Goal: Task Accomplishment & Management: Use online tool/utility

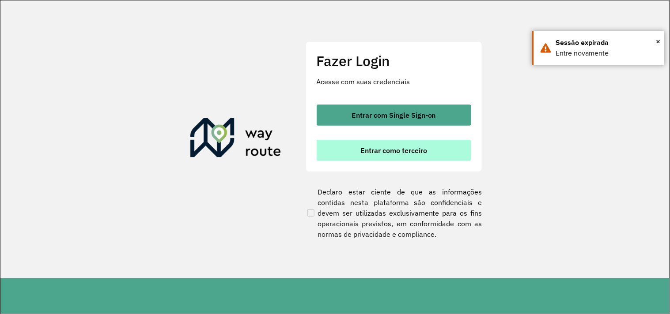
click at [359, 143] on button "Entrar como terceiro" at bounding box center [394, 150] width 155 height 21
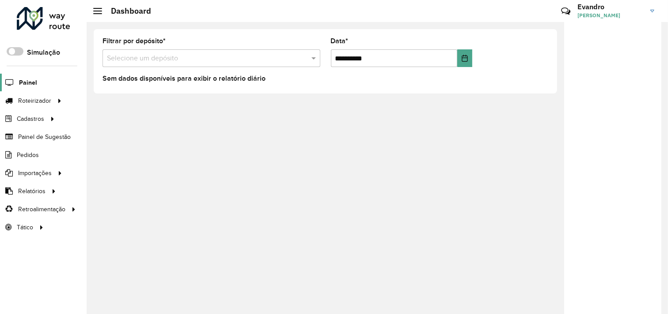
click at [33, 82] on span "Painel" at bounding box center [28, 82] width 18 height 9
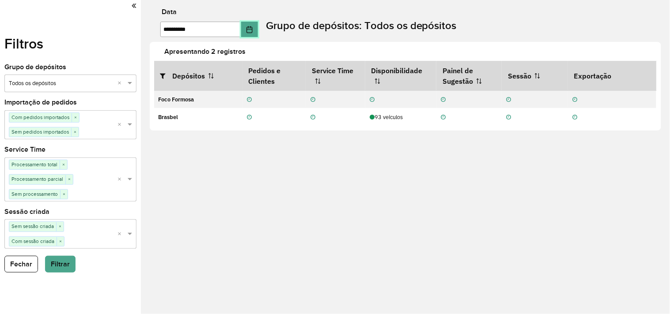
click at [253, 31] on icon "Choose Date" at bounding box center [249, 29] width 7 height 7
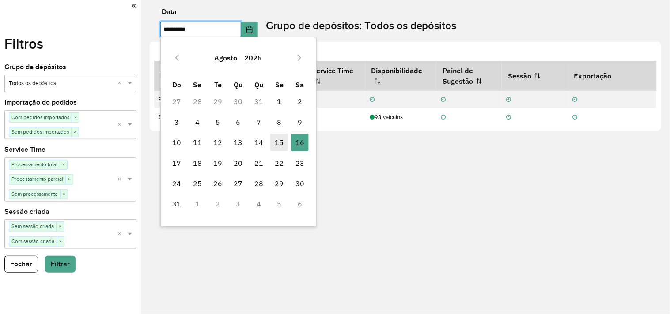
click at [276, 145] on span "15" at bounding box center [279, 143] width 18 height 18
type input "**********"
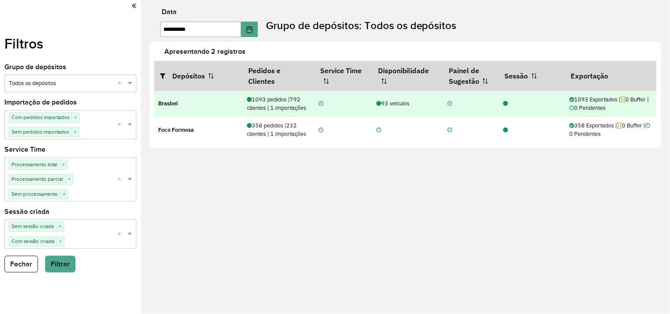
click at [507, 107] on icon at bounding box center [505, 104] width 5 height 6
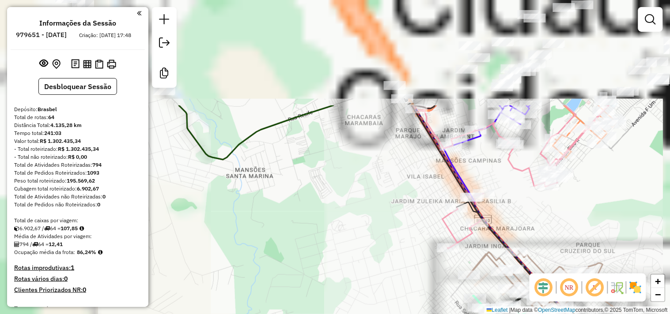
drag, startPoint x: 292, startPoint y: 117, endPoint x: 312, endPoint y: 270, distance: 154.9
click at [312, 269] on div "Janela de atendimento Grade de atendimento Capacidade Transportadoras Veículos …" at bounding box center [335, 157] width 670 height 314
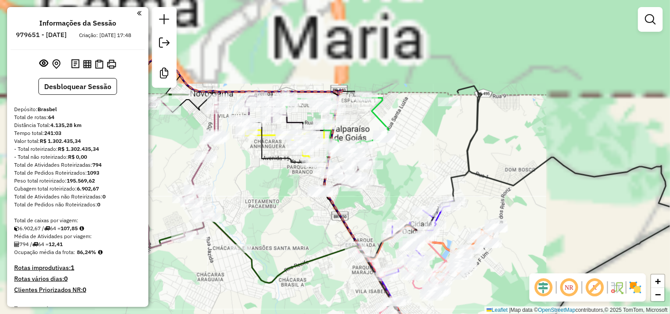
drag, startPoint x: 296, startPoint y: 252, endPoint x: 307, endPoint y: 233, distance: 21.4
click at [297, 282] on div "Janela de atendimento Grade de atendimento Capacidade Transportadoras Veículos …" at bounding box center [335, 157] width 670 height 314
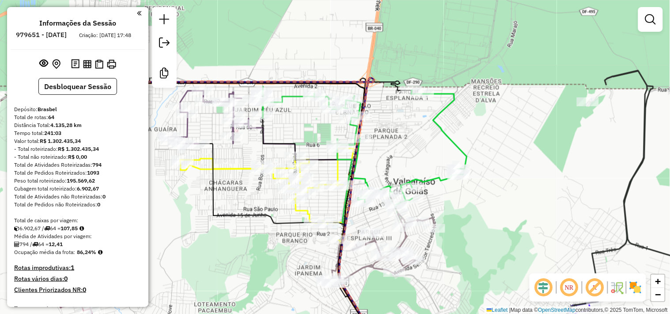
drag, startPoint x: 292, startPoint y: 181, endPoint x: 289, endPoint y: 239, distance: 58.4
click at [288, 241] on icon at bounding box center [305, 272] width 213 height 257
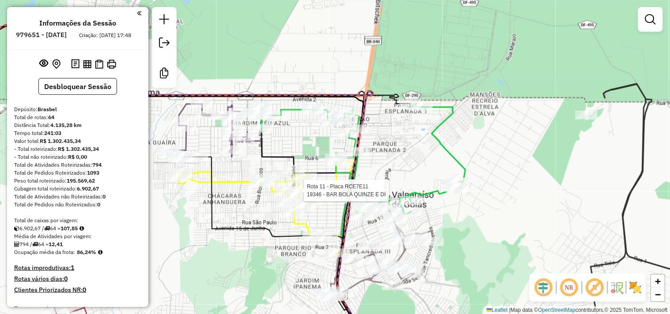
select select "**********"
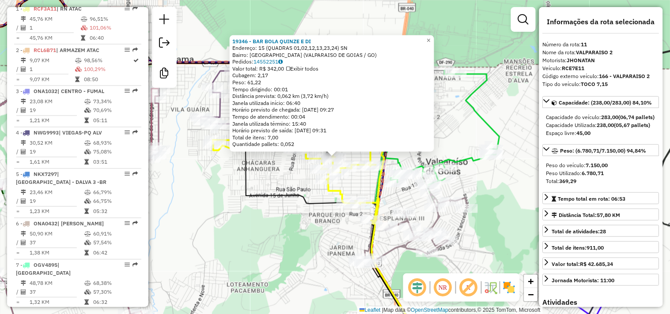
scroll to position [789, 0]
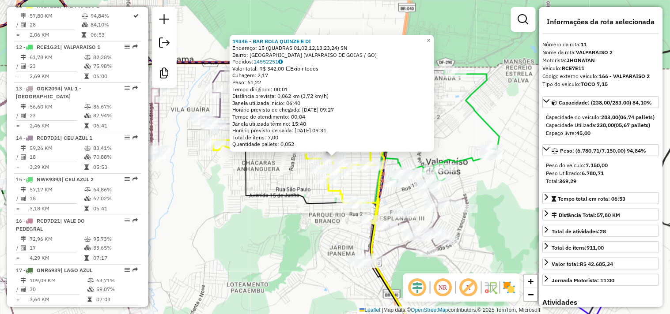
click at [299, 213] on div "19346 - BAR BOLA QUINZE E DI Endereço: 15 (QUADRAS 01,02,12,13,23,24) SN Bairro…" at bounding box center [335, 157] width 670 height 314
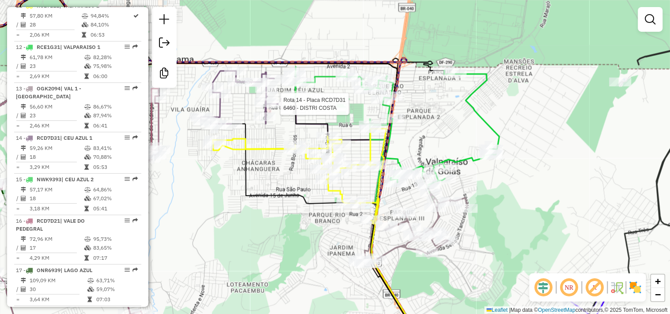
select select "**********"
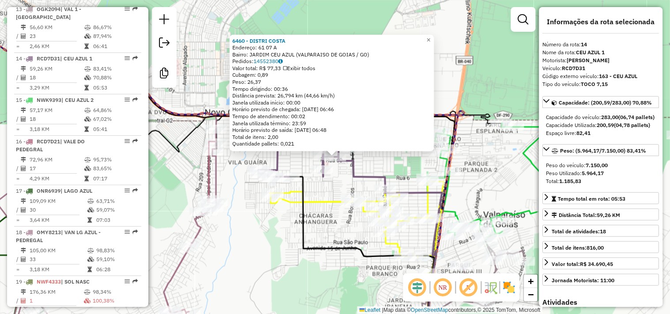
scroll to position [922, 0]
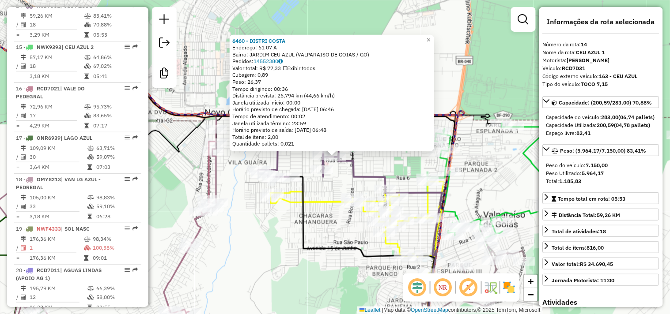
click at [317, 212] on div "6460 - DISTRI COSTA Endereço: 61 07 A Bairro: JARDIM CEU AZUL (VALPARAISO DE GO…" at bounding box center [335, 157] width 670 height 314
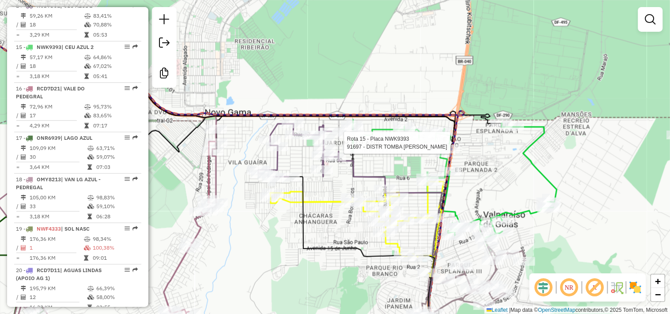
select select "**********"
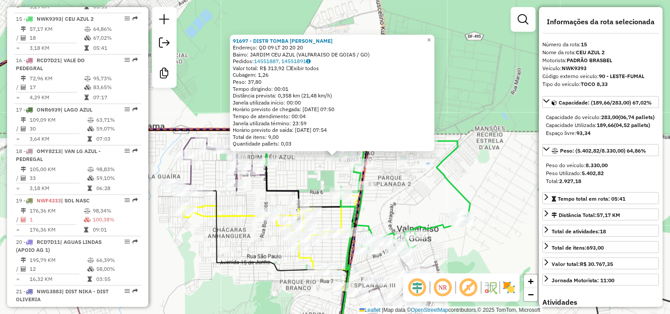
scroll to position [963, 0]
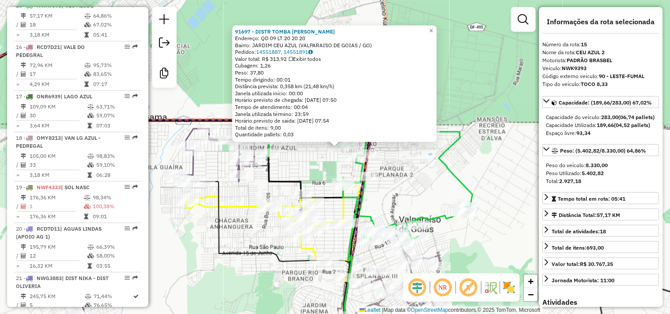
drag, startPoint x: 382, startPoint y: 213, endPoint x: 387, endPoint y: 199, distance: 15.1
click at [387, 199] on div "91697 - DISTR TOMBA LATA Endereço: QD 09 LT 20 20 20 Bairro: JARDIM CEU AZUL (V…" at bounding box center [335, 157] width 670 height 314
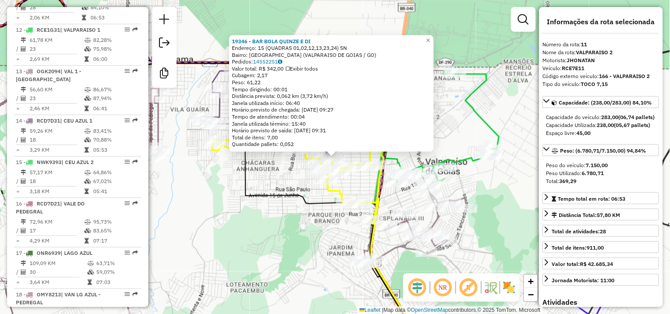
scroll to position [789, 0]
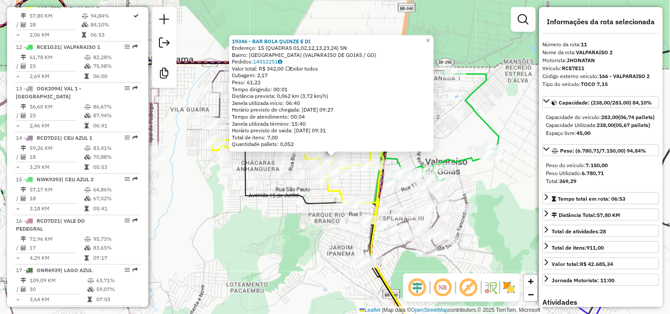
click at [198, 170] on div "19346 - BAR BOLA QUINZE E DI Endereço: 15 (QUADRAS 01,02,12,13,23,24) SN Bairro…" at bounding box center [335, 157] width 670 height 314
click at [217, 204] on div "19346 - BAR BOLA QUINZE E DI Endereço: 15 (QUADRAS 01,02,12,13,23,24) SN Bairro…" at bounding box center [335, 157] width 670 height 314
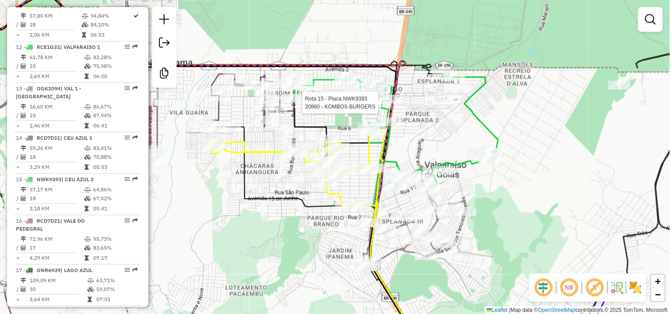
select select "**********"
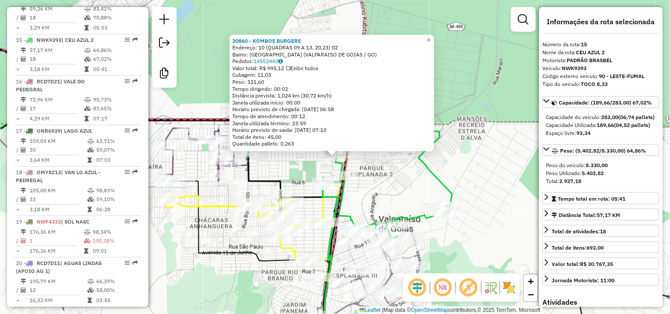
scroll to position [963, 0]
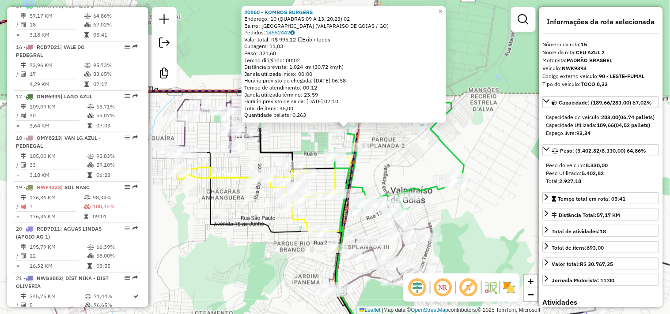
drag, startPoint x: 236, startPoint y: 210, endPoint x: 242, endPoint y: 195, distance: 16.2
click at [240, 196] on div "20860 - KOMBOS BURGERS Endereço: 10 (QUADRAS 09 A 13, 20,23) 02 Bairro: PARQUE …" at bounding box center [335, 157] width 670 height 314
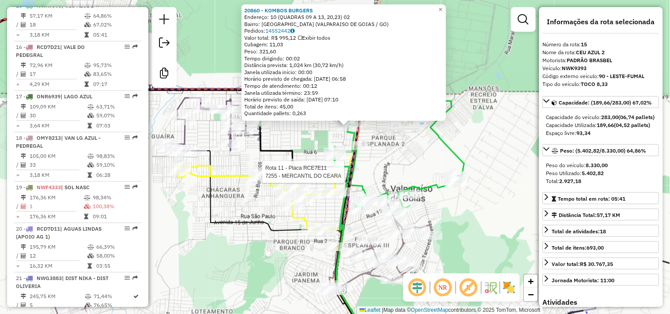
click at [266, 167] on div "Rota 11 - Placa RCE7E11 20361 - LANCHONETE FRANGO AS Rota 11 - Placa RCE7E11 72…" at bounding box center [335, 157] width 670 height 314
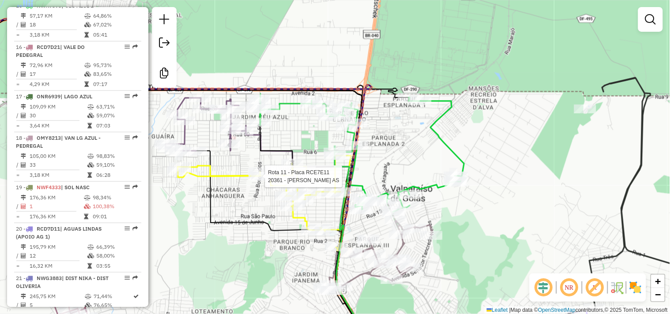
select select "**********"
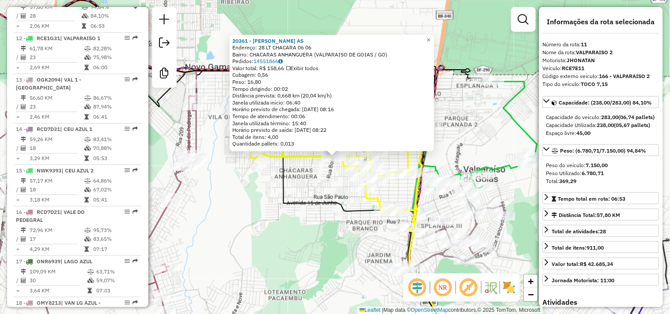
scroll to position [789, 0]
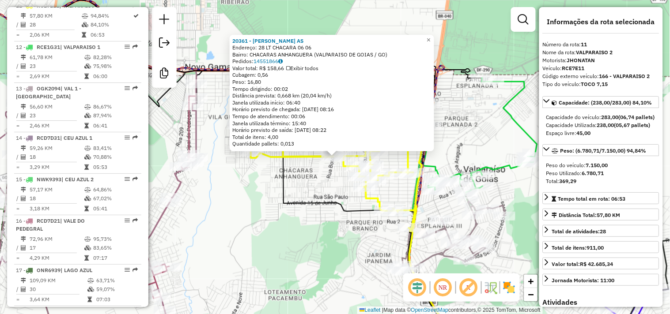
click at [309, 186] on div "20361 - LANCHONETE FRANGO AS Endereço: 28 LT CHACARA 06 06 Bairro: CHACARAS ANH…" at bounding box center [335, 157] width 670 height 314
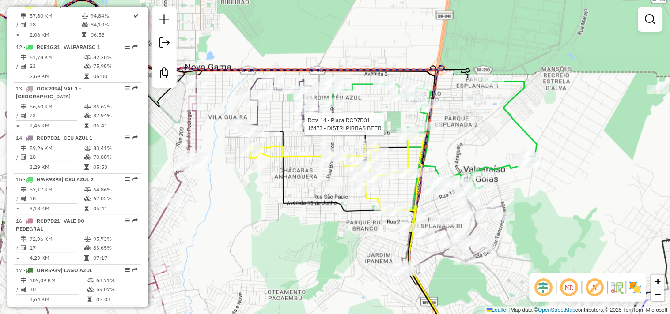
select select "**********"
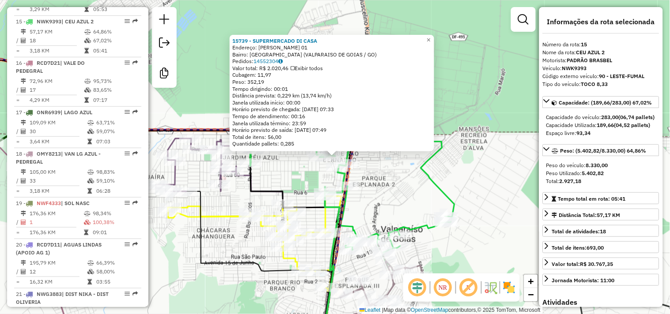
scroll to position [963, 0]
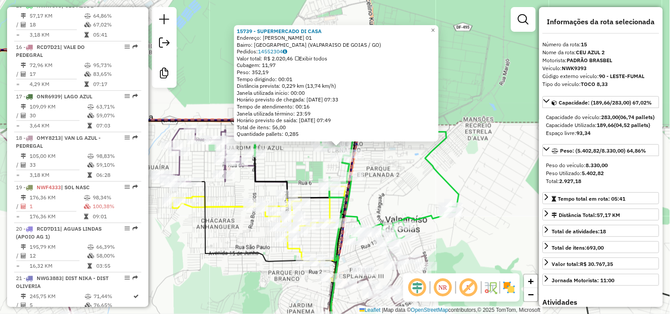
drag, startPoint x: 383, startPoint y: 168, endPoint x: 381, endPoint y: 160, distance: 8.6
click at [386, 158] on div "15739 - SUPERMERCADO DI CASA Endereço: WALTER SABINO DOS SANTOS 01 Bairro: PARQ…" at bounding box center [335, 157] width 670 height 314
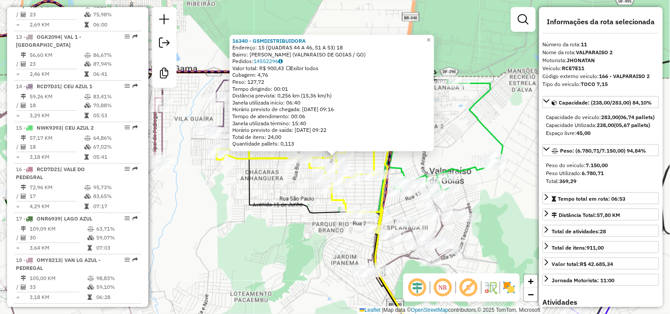
scroll to position [789, 0]
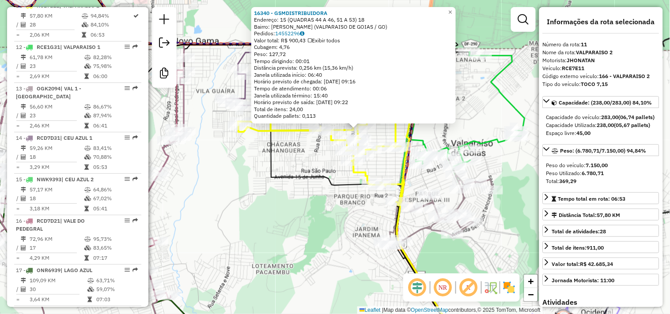
drag, startPoint x: 457, startPoint y: 125, endPoint x: 480, endPoint y: 95, distance: 37.5
click at [480, 95] on div "16340 - GSMDISTRIBUIDORA Endereço: 15 (QUADRAS 44 A 46, 51 A 53) 18 Bairro: MOR…" at bounding box center [335, 157] width 670 height 314
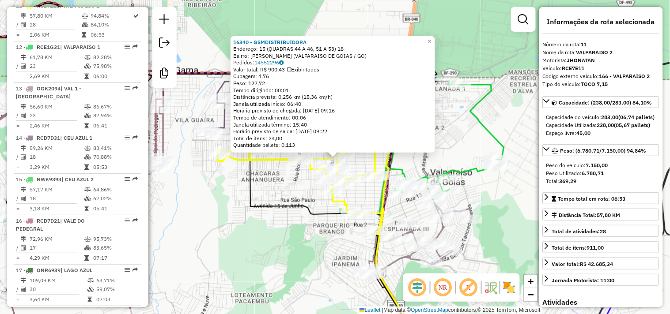
drag, startPoint x: 337, startPoint y: 188, endPoint x: 314, endPoint y: 220, distance: 39.0
click at [314, 220] on icon at bounding box center [338, 256] width 204 height 242
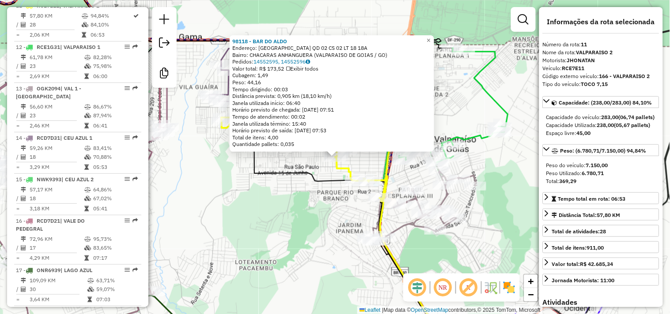
click at [286, 163] on div "98118 - BAR DO ALDO Endereço: RIO JANEIRO QD 02 CS 02 LT 18 18A Bairro: CHACARA…" at bounding box center [335, 157] width 670 height 314
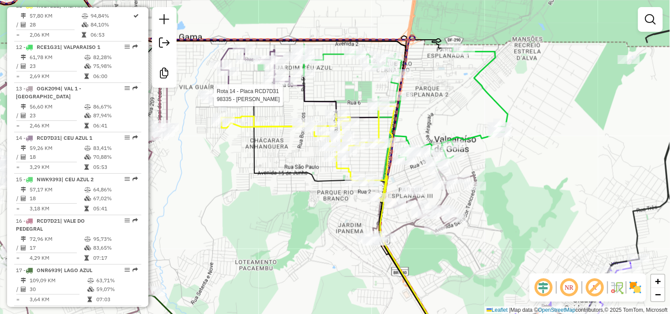
click at [225, 94] on icon at bounding box center [247, 75] width 77 height 53
select select "**********"
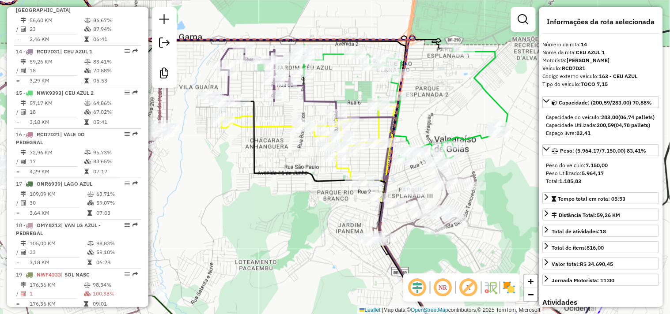
scroll to position [922, 0]
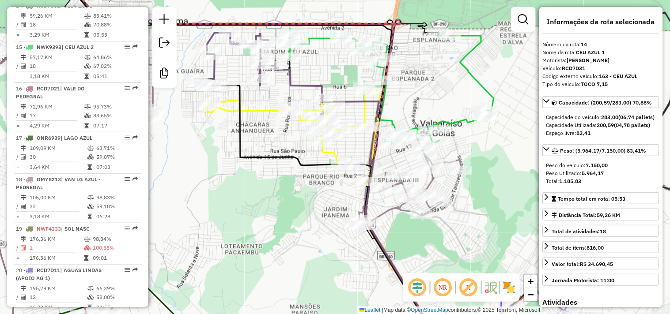
drag, startPoint x: 325, startPoint y: 197, endPoint x: 311, endPoint y: 173, distance: 27.9
click at [310, 180] on div "Janela de atendimento Grade de atendimento Capacidade Transportadoras Veículos …" at bounding box center [335, 157] width 670 height 314
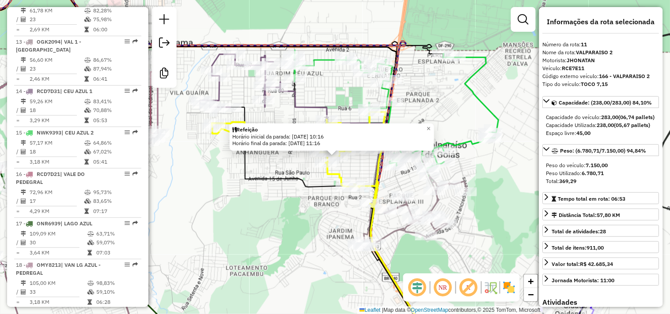
scroll to position [789, 0]
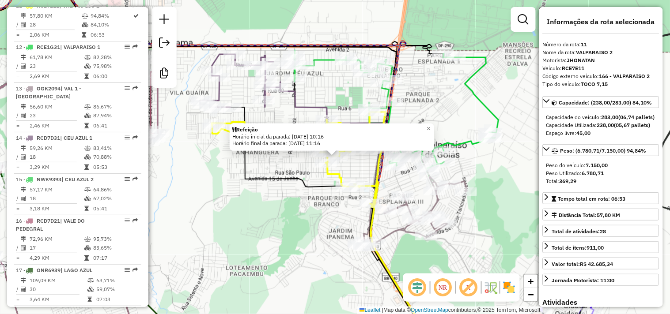
drag, startPoint x: 511, startPoint y: 179, endPoint x: 511, endPoint y: 174, distance: 5.3
click at [511, 174] on div "Refeição Horário inicial da parada: 15/08/2025 10:16 Horário final da parada: 1…" at bounding box center [335, 157] width 670 height 314
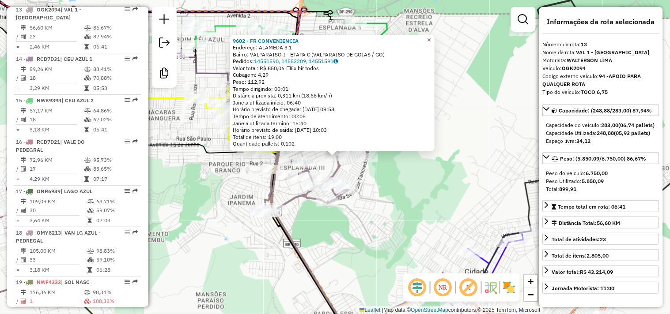
scroll to position [872, 0]
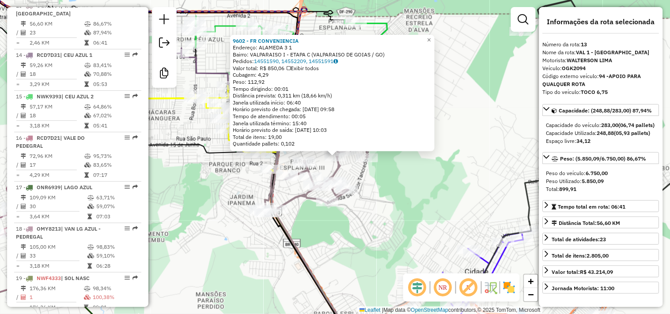
click at [426, 209] on div "9602 - FR CONVENIENCIA Endereço: ALAMEDA 3 1 Bairro: VALPARAISO I - ETAPA C (VA…" at bounding box center [335, 157] width 670 height 314
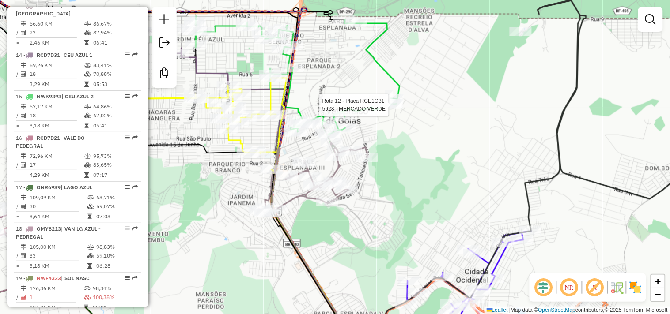
select select "**********"
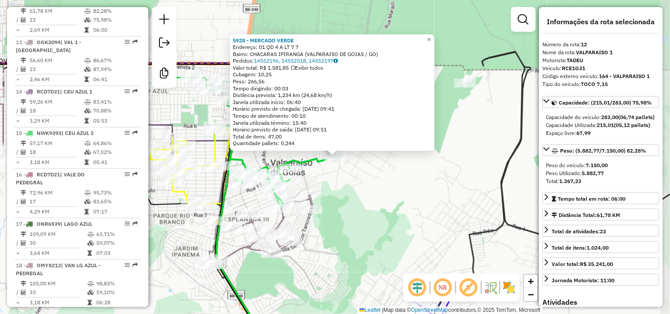
scroll to position [831, 0]
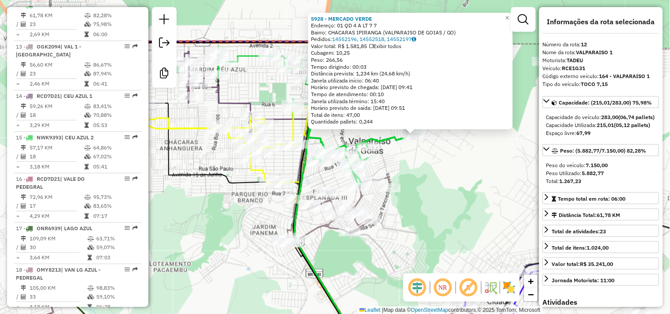
drag, startPoint x: 377, startPoint y: 197, endPoint x: 455, endPoint y: 175, distance: 81.1
click at [455, 175] on div "5928 - MERCADO VERDE Endereço: 01 QD 4 A LT 7 7 Bairro: CHACARAS IPIRANGA (VALP…" at bounding box center [335, 157] width 670 height 314
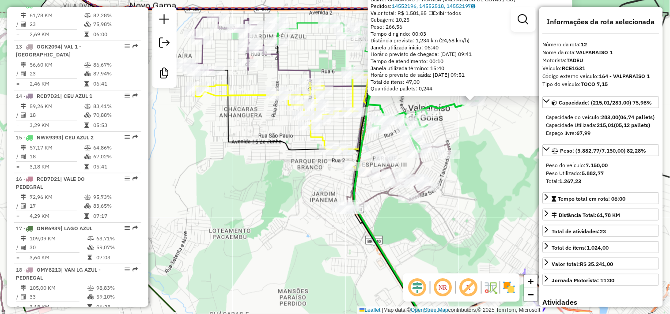
drag, startPoint x: 381, startPoint y: 268, endPoint x: 460, endPoint y: 223, distance: 91.6
click at [460, 223] on div "5928 - MERCADO VERDE Endereço: 01 QD 4 A LT 7 7 Bairro: CHACARAS IPIRANGA (VALP…" at bounding box center [335, 157] width 670 height 314
